Goal: Task Accomplishment & Management: Use online tool/utility

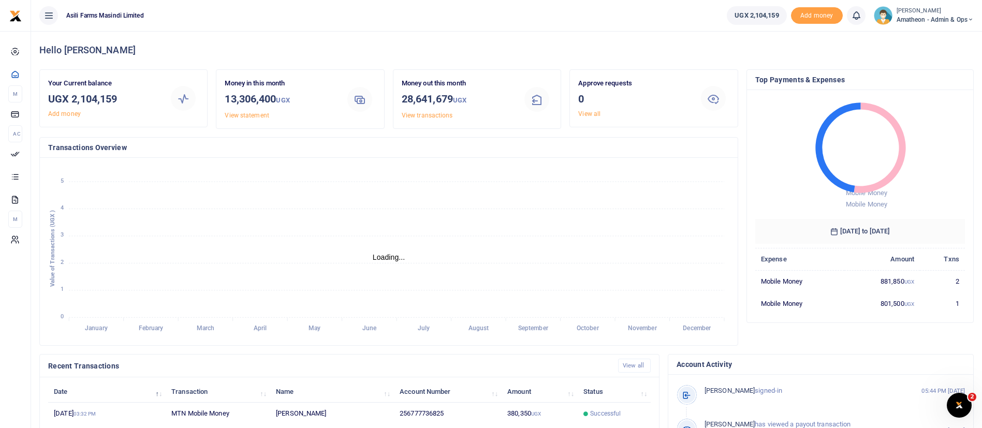
scroll to position [190, 0]
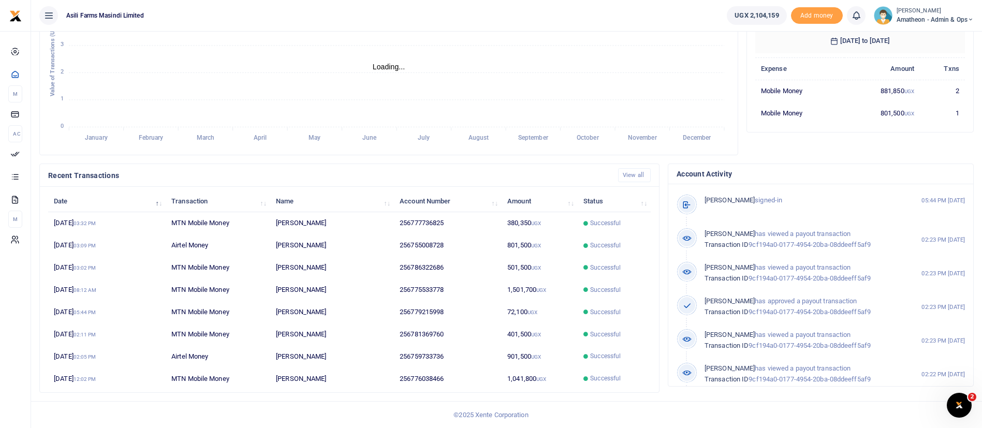
click at [934, 11] on small "[PERSON_NAME]" at bounding box center [934, 11] width 77 height 9
click at [936, 37] on link "Switch accounts" at bounding box center [934, 38] width 82 height 14
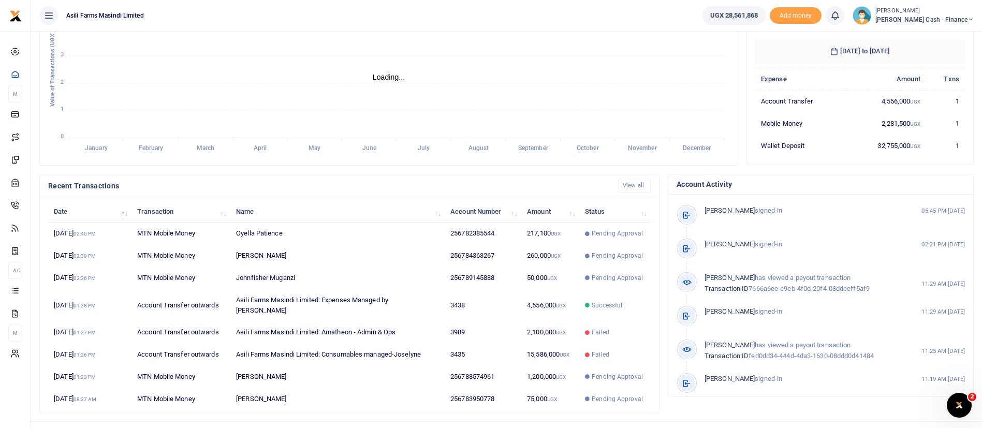
scroll to position [190, 0]
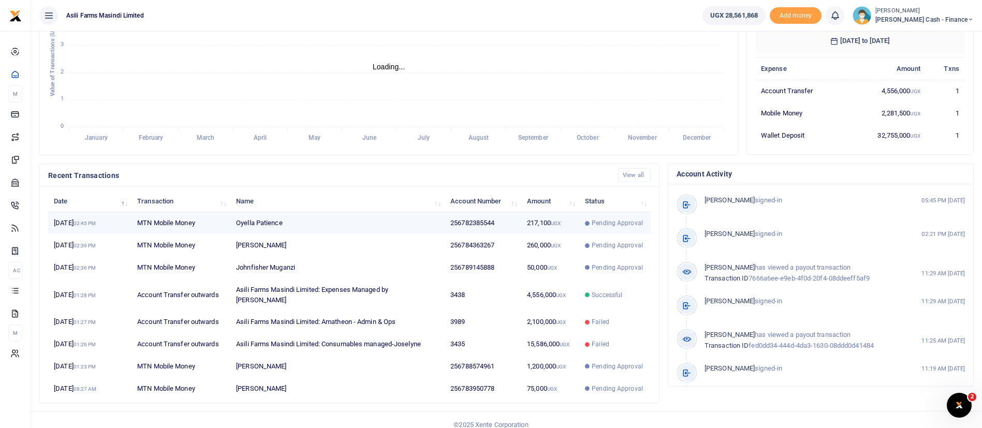
click at [295, 229] on td "Oyella Patience" at bounding box center [337, 223] width 214 height 22
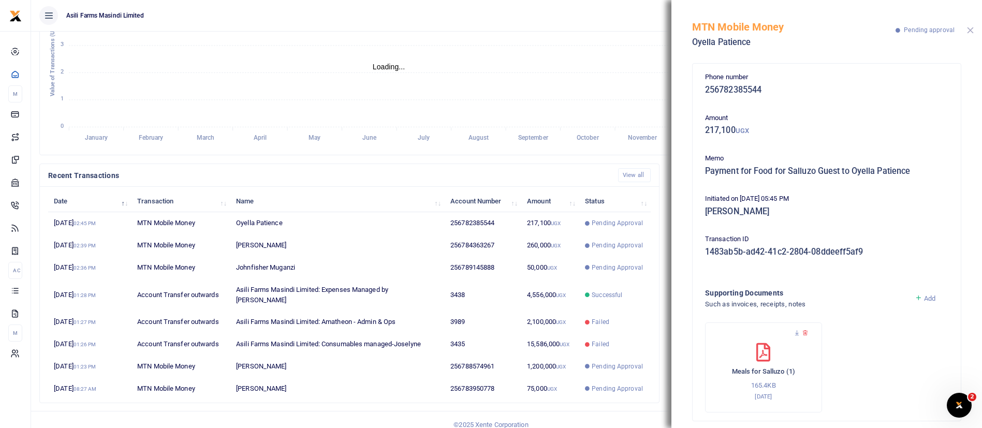
click at [968, 30] on button "Close" at bounding box center [970, 30] width 7 height 7
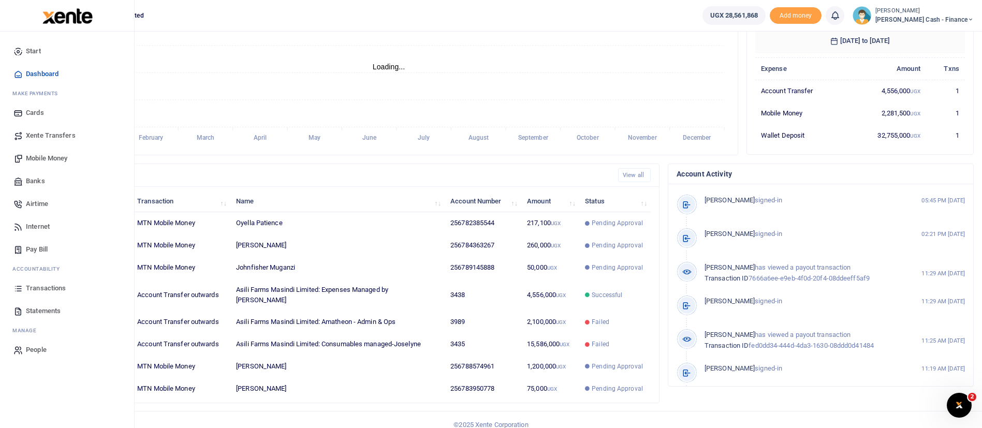
click at [60, 136] on span "Xente Transfers" at bounding box center [51, 135] width 50 height 10
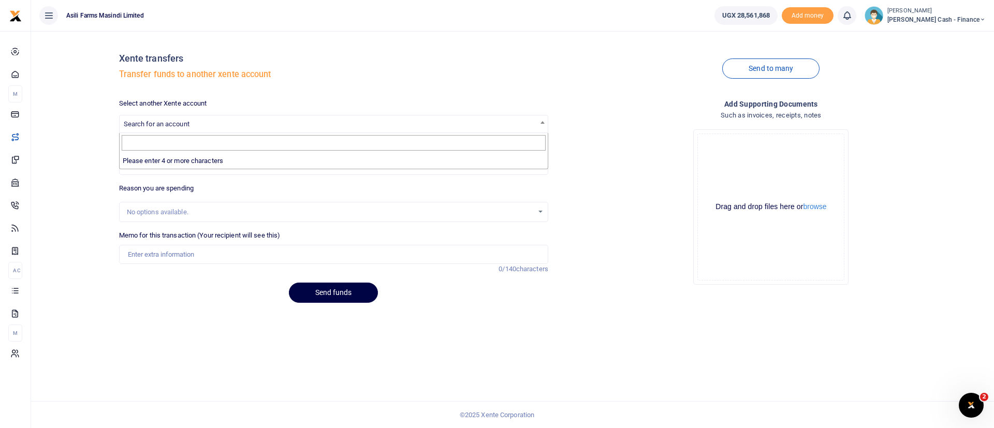
click at [540, 117] on span at bounding box center [542, 121] width 10 height 13
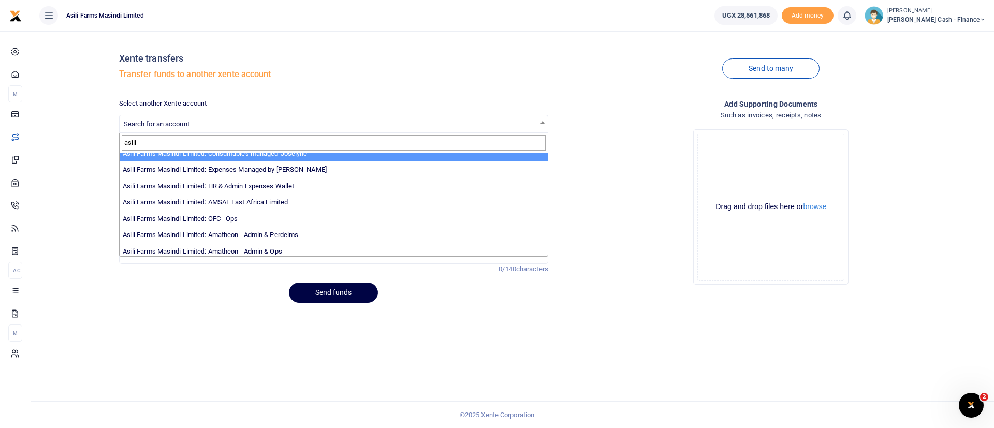
scroll to position [76, 0]
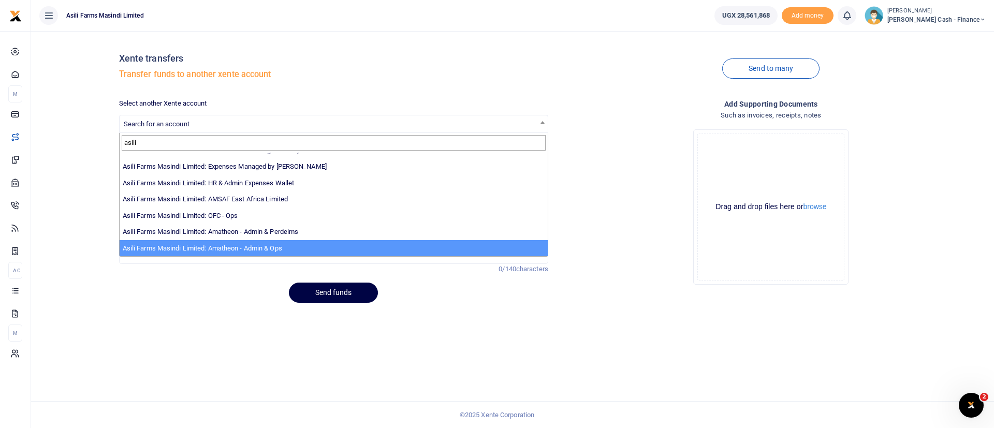
type input "asili"
select select "3989"
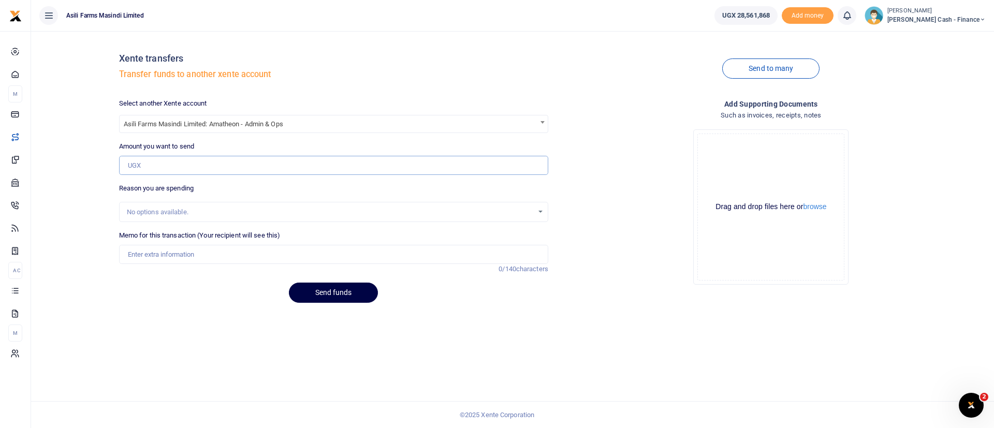
click at [189, 167] on input "Amount you want to send" at bounding box center [333, 166] width 429 height 20
paste input "3,669,000"
type input "3,669,000"
click at [151, 253] on input "Memo for this transaction (Your recipient will see this)" at bounding box center [333, 255] width 429 height 20
type input "Funds transfer to Amatheon for week 38"
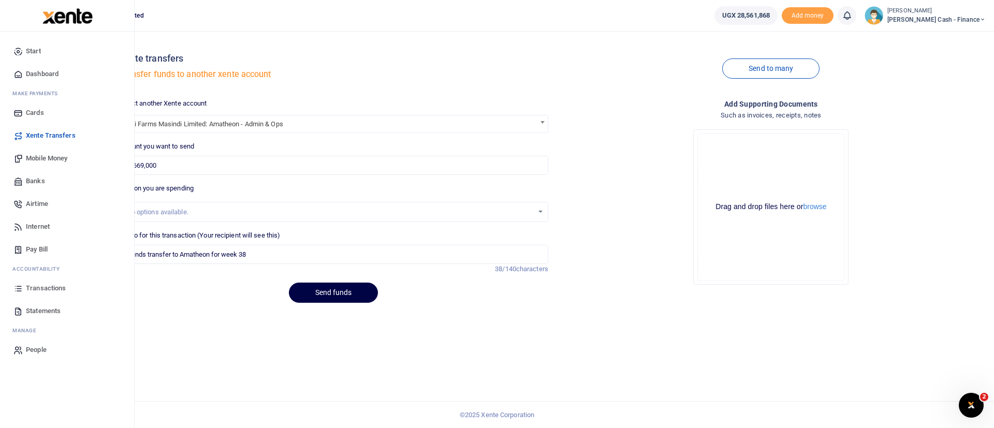
click at [62, 17] on img at bounding box center [67, 16] width 50 height 16
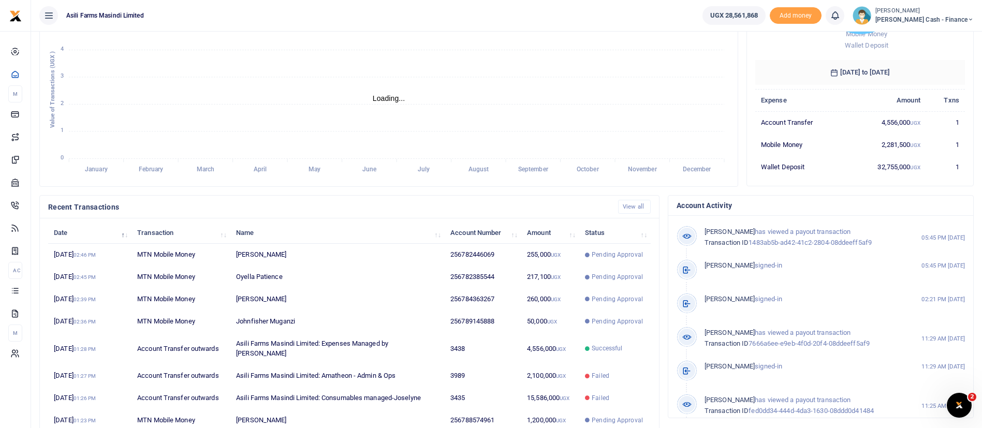
scroll to position [168, 0]
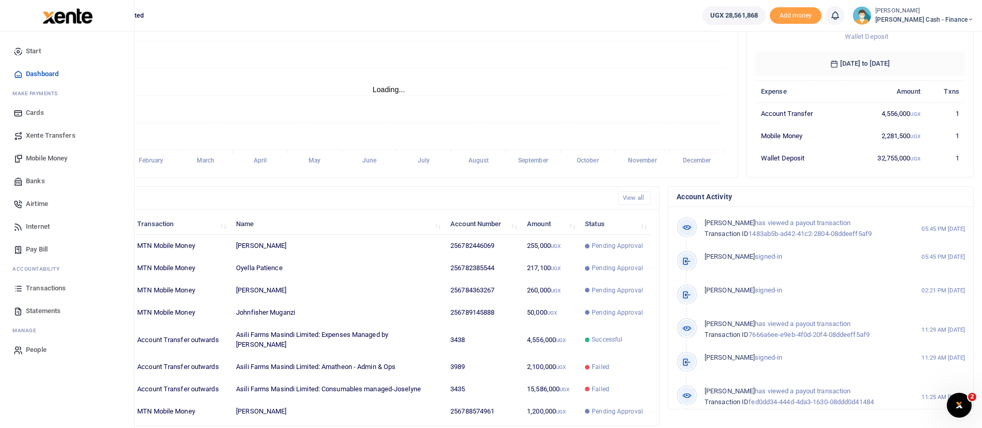
click at [62, 136] on span "Xente Transfers" at bounding box center [51, 135] width 50 height 10
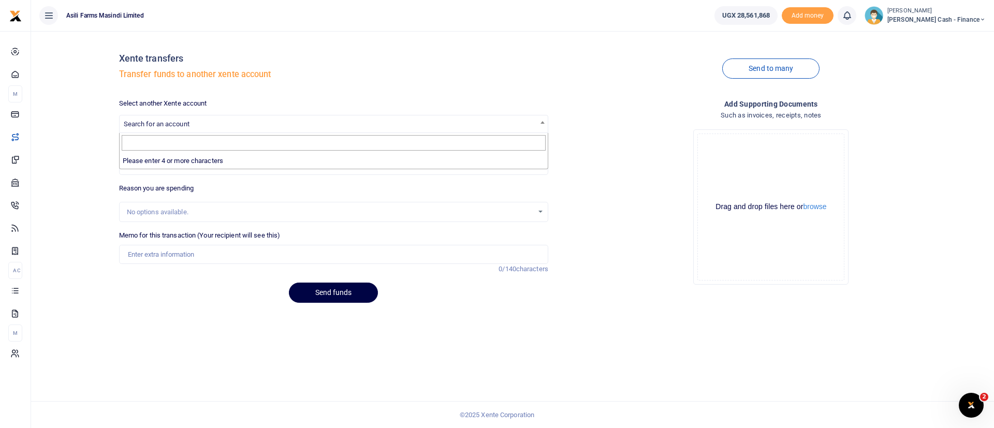
click at [387, 123] on span "Search for an account" at bounding box center [334, 123] width 428 height 16
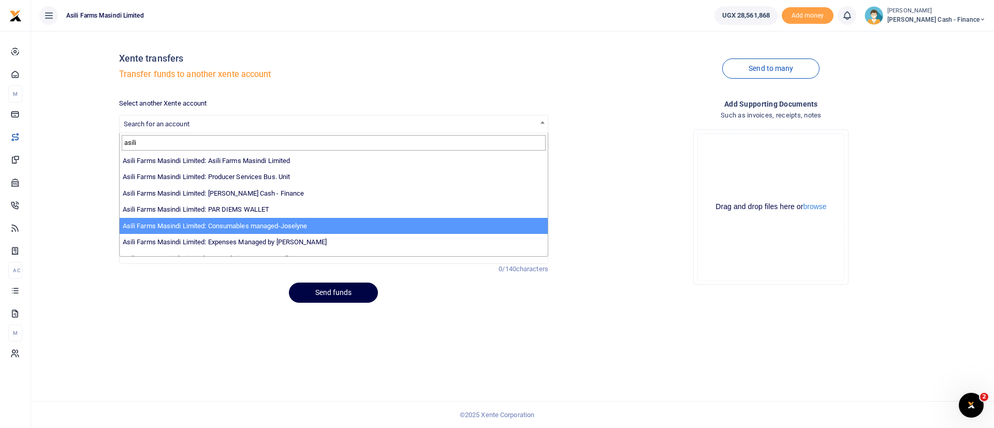
type input "asili"
select select "3435"
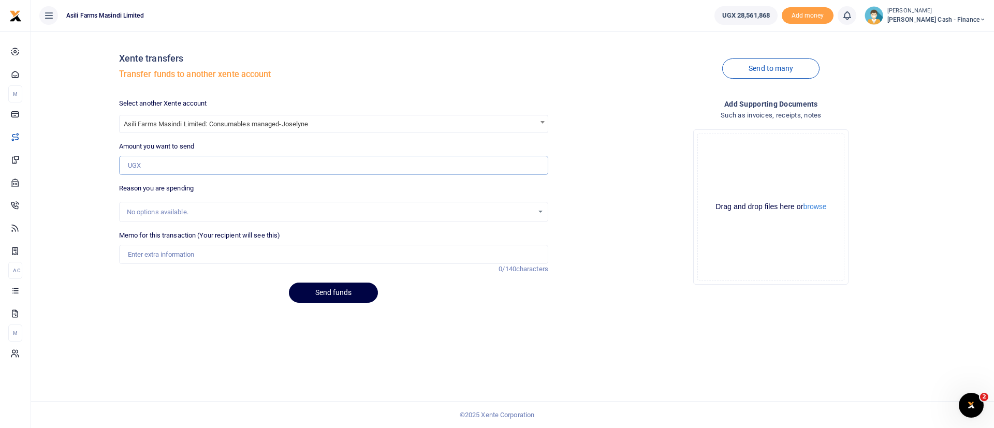
click at [164, 166] on input "Amount you want to send" at bounding box center [333, 166] width 429 height 20
paste input "14,408,000"
type input "14,408,000"
click at [149, 253] on input "Memo for this transaction (Your recipient will see this)" at bounding box center [333, 255] width 429 height 20
type input "Funds transfer to Joselyne week 38"
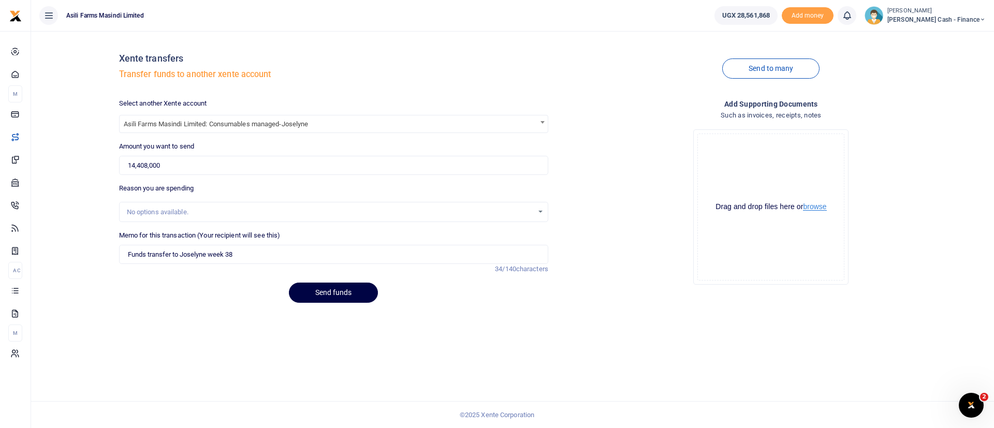
click at [826, 203] on button "browse" at bounding box center [814, 207] width 23 height 8
click at [332, 287] on button "Send funds" at bounding box center [333, 293] width 89 height 20
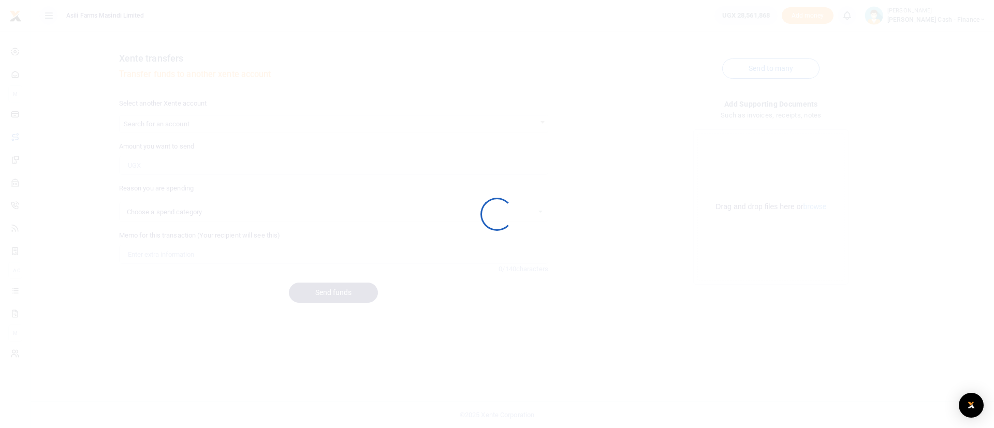
select select
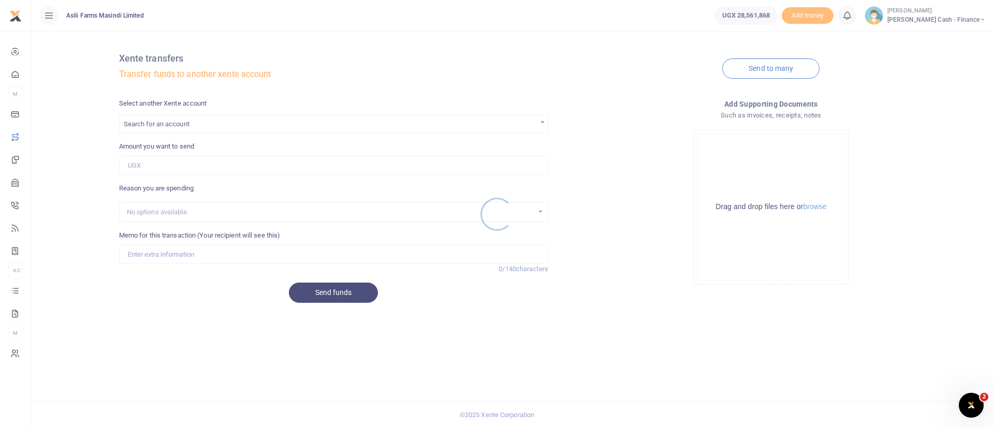
click at [184, 125] on div at bounding box center [497, 214] width 994 height 428
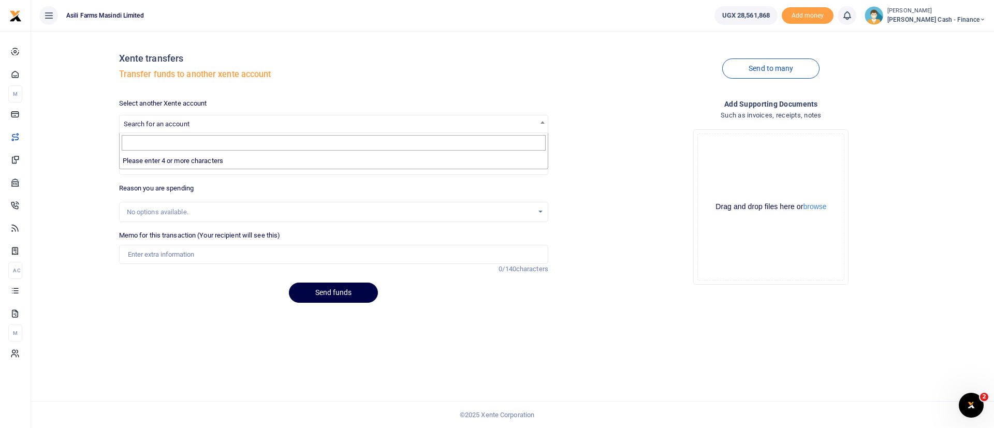
click at [287, 120] on span "Search for an account" at bounding box center [334, 123] width 428 height 16
type input "asili"
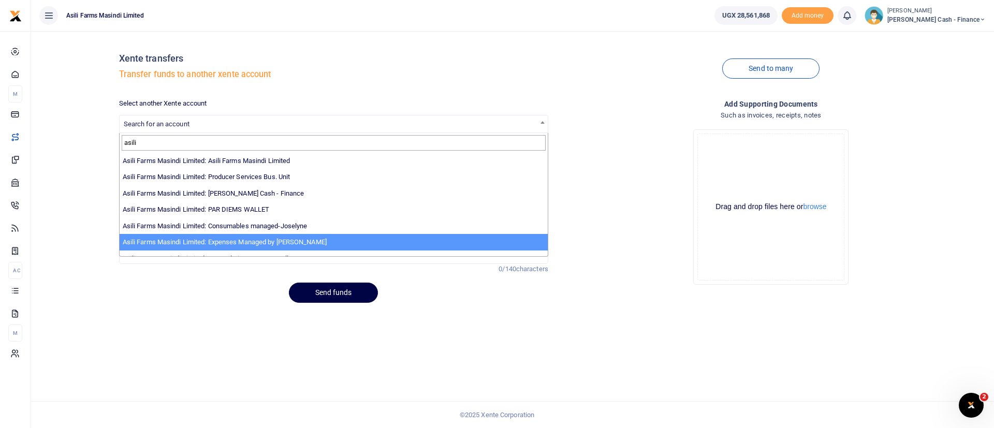
scroll to position [31, 0]
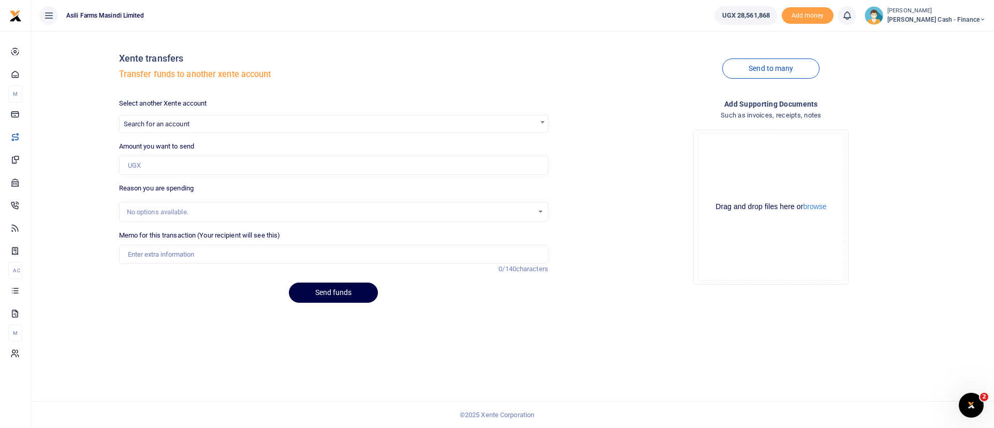
click at [611, 180] on div "Drop your files here Drag and drop files here or browse Powered by Uppy" at bounding box center [770, 207] width 429 height 172
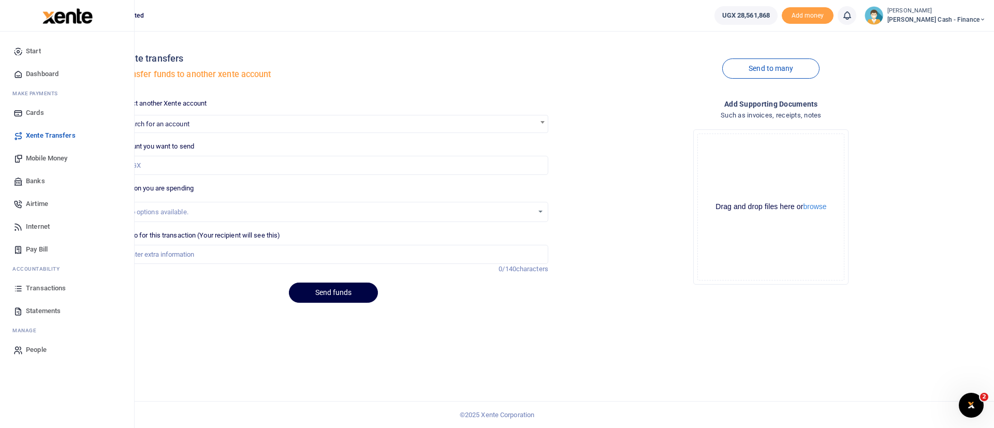
click at [63, 129] on link "Xente Transfers" at bounding box center [66, 135] width 117 height 23
click at [57, 281] on link "Transactions" at bounding box center [66, 288] width 117 height 23
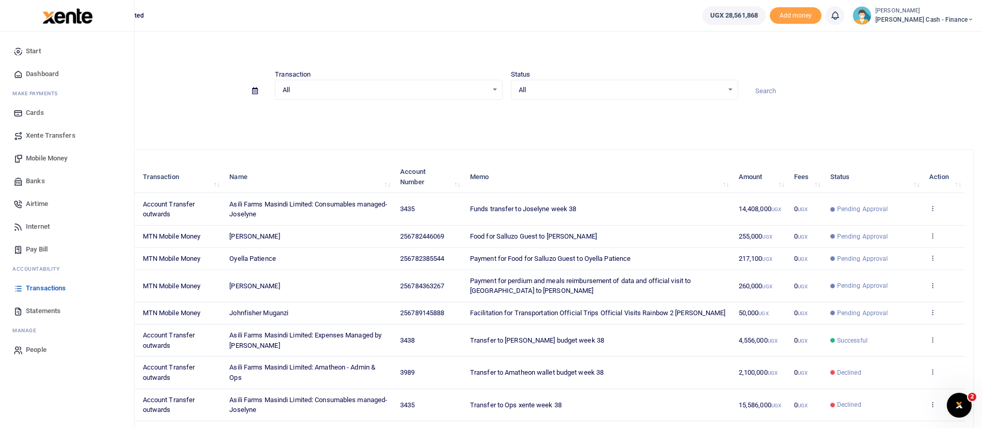
click at [49, 131] on span "Xente Transfers" at bounding box center [51, 135] width 50 height 10
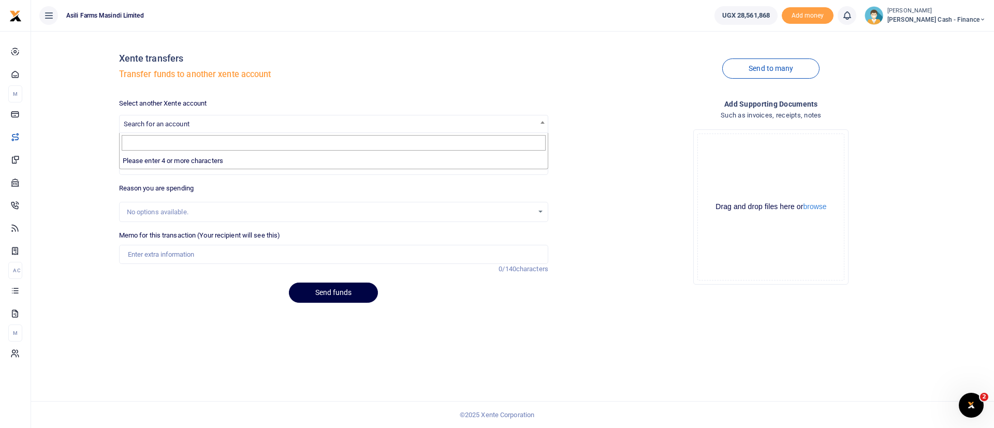
click at [443, 127] on span "Search for an account" at bounding box center [334, 123] width 428 height 16
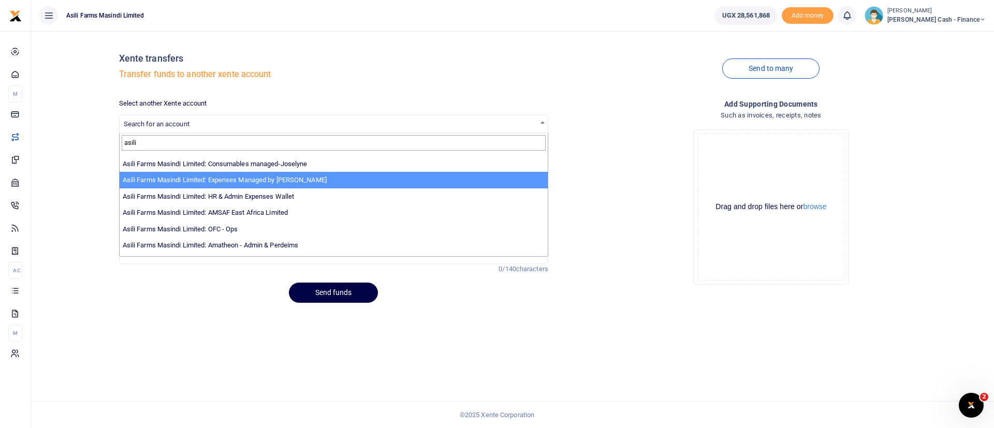
scroll to position [76, 0]
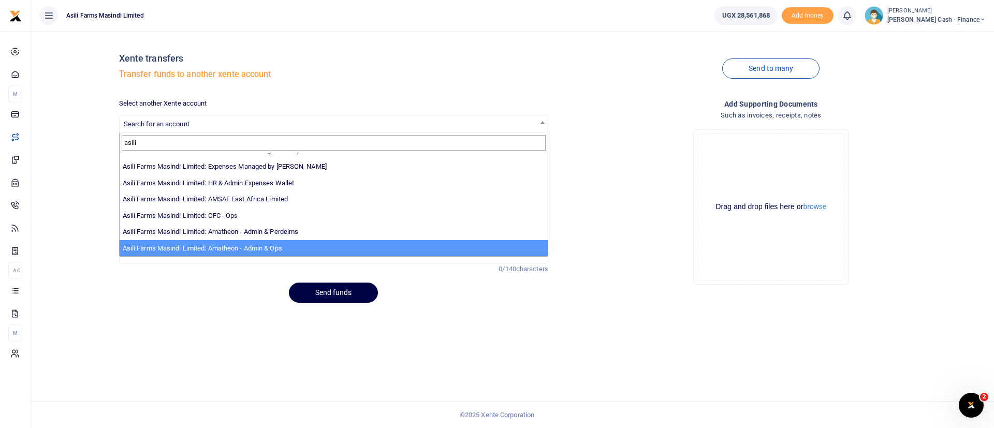
type input "asili"
select select "3989"
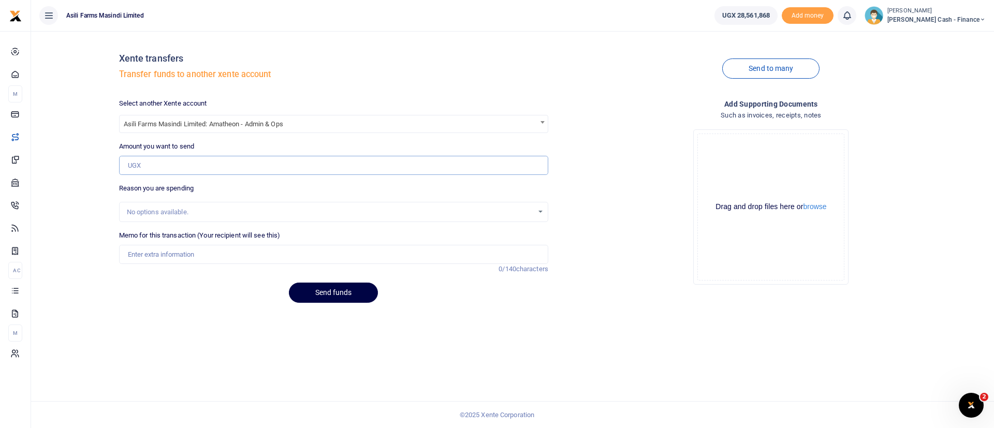
click at [179, 161] on input "Amount you want to send" at bounding box center [333, 166] width 429 height 20
paste input "3,669,000"
type input "3,669,000"
click at [145, 253] on input "Memo for this transaction (Your recipient will see this)" at bounding box center [333, 255] width 429 height 20
type input "Funds transfer to Amatheon week 38"
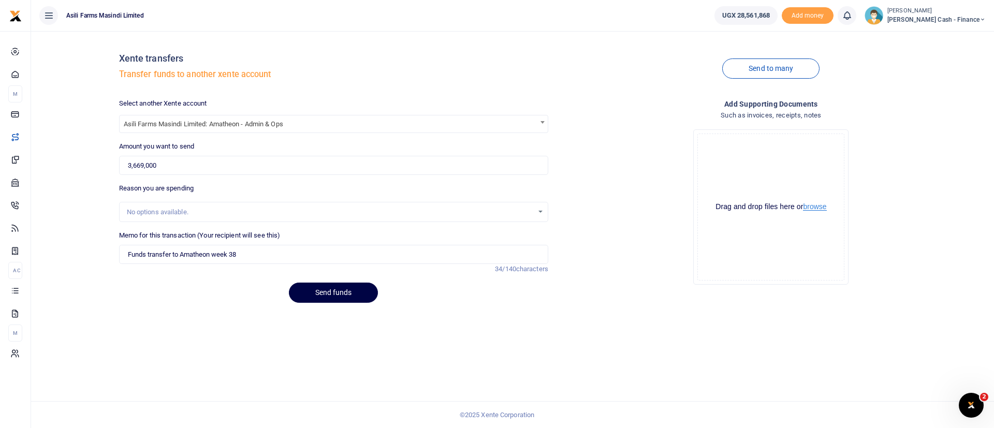
click at [825, 206] on button "browse" at bounding box center [814, 207] width 23 height 8
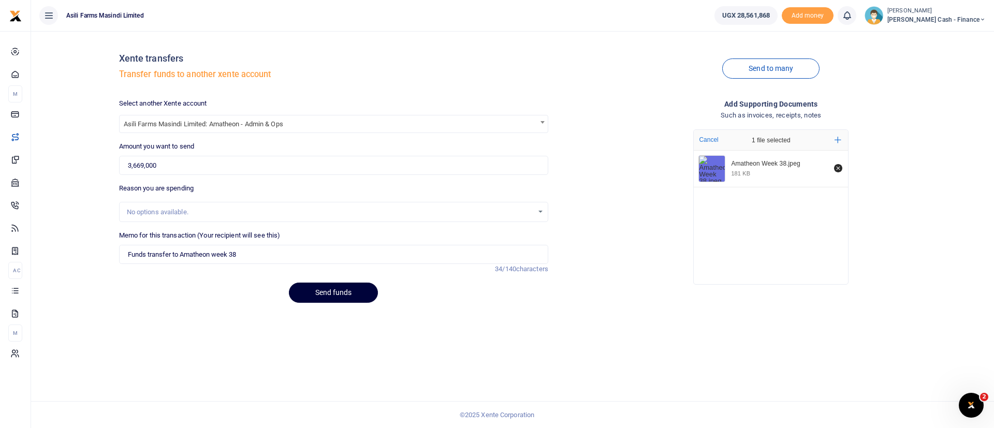
click at [318, 291] on button "Send funds" at bounding box center [333, 293] width 89 height 20
